Goal: Task Accomplishment & Management: Use online tool/utility

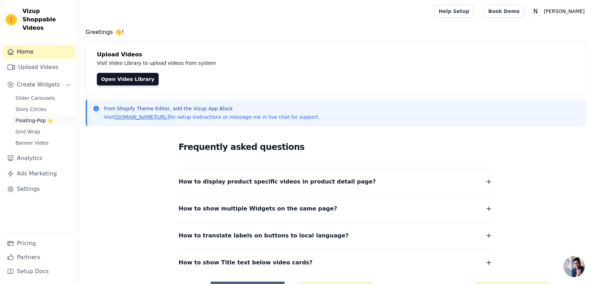
click at [38, 117] on span "Floating-Pop ⭐" at bounding box center [34, 120] width 38 height 7
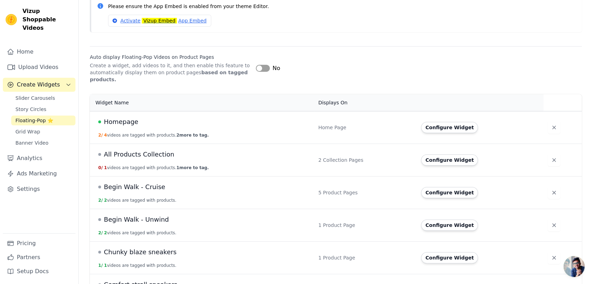
scroll to position [78, 0]
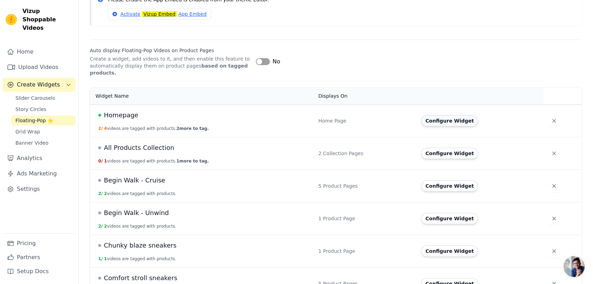
click at [439, 120] on button "Configure Widget" at bounding box center [449, 120] width 57 height 11
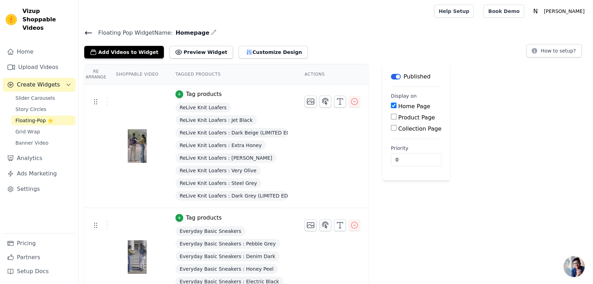
click at [393, 73] on div "Published" at bounding box center [411, 77] width 40 height 8
click at [393, 80] on main "Label Published Display on Home Page Product Page Collection Page Priority 0" at bounding box center [415, 122] width 67 height 116
click at [392, 77] on button "Label" at bounding box center [396, 77] width 10 height 6
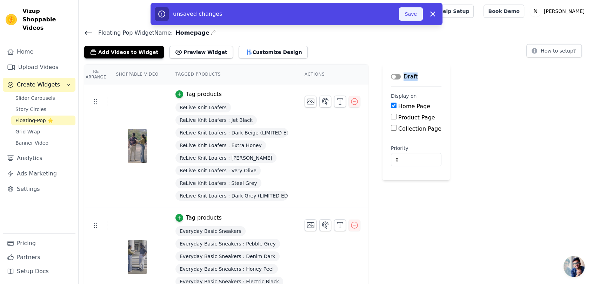
click at [412, 19] on button "Save" at bounding box center [411, 13] width 24 height 13
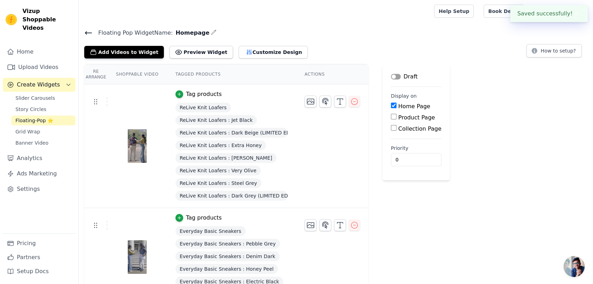
click at [412, 20] on div at bounding box center [254, 11] width 341 height 22
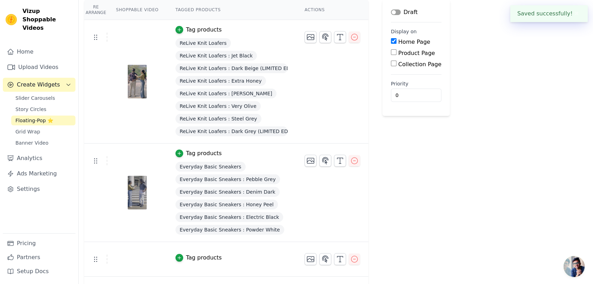
scroll to position [78, 0]
